Goal: Transaction & Acquisition: Obtain resource

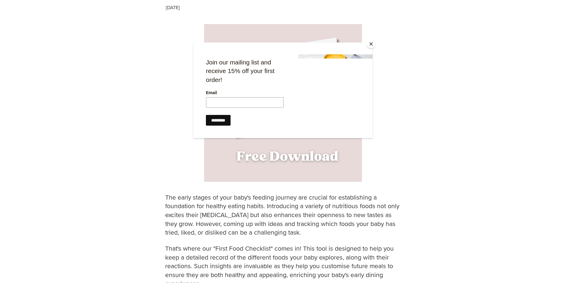
scroll to position [178, 0]
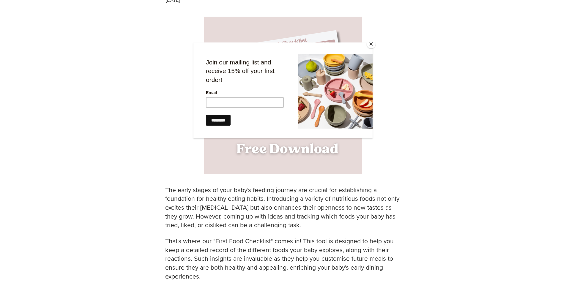
click at [370, 47] on button "Close" at bounding box center [371, 44] width 9 height 9
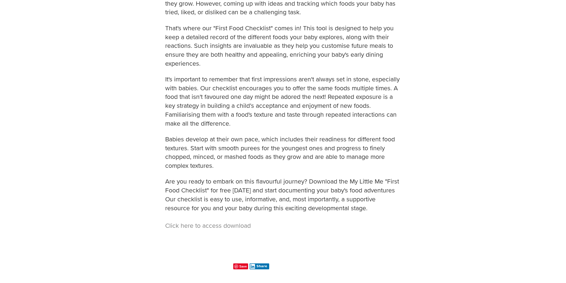
scroll to position [446, 0]
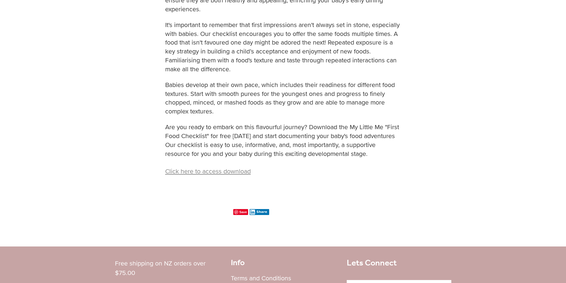
click at [213, 171] on link "Click here to access download" at bounding box center [208, 171] width 86 height 9
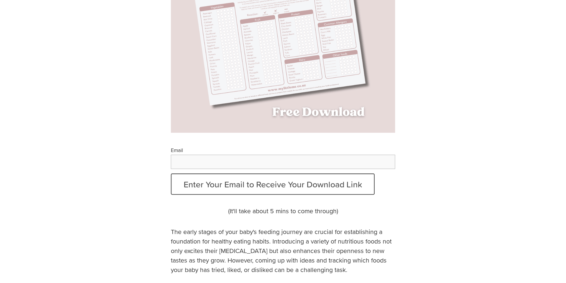
scroll to position [149, 0]
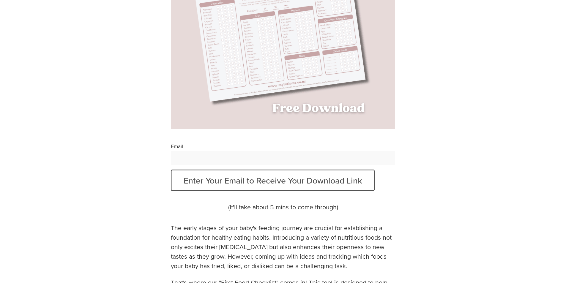
click at [340, 158] on input "Email" at bounding box center [283, 158] width 225 height 14
type input "*"
type input "**********"
click at [171, 170] on button "Enter Your Email to Receive Your Download Link" at bounding box center [273, 180] width 204 height 21
